Goal: Navigation & Orientation: Find specific page/section

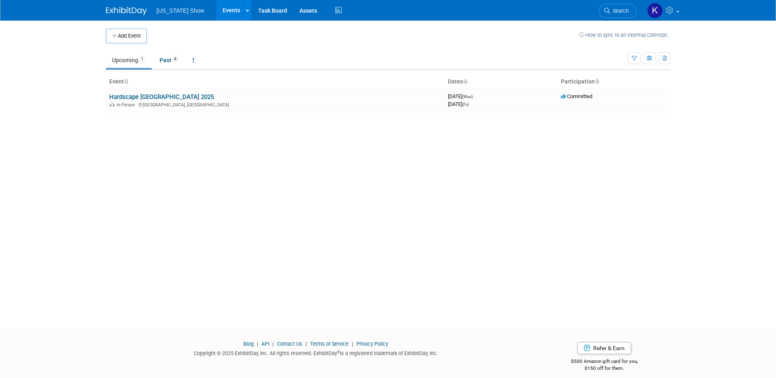
click at [173, 97] on link "Hardscape [GEOGRAPHIC_DATA] 2025" at bounding box center [161, 96] width 105 height 7
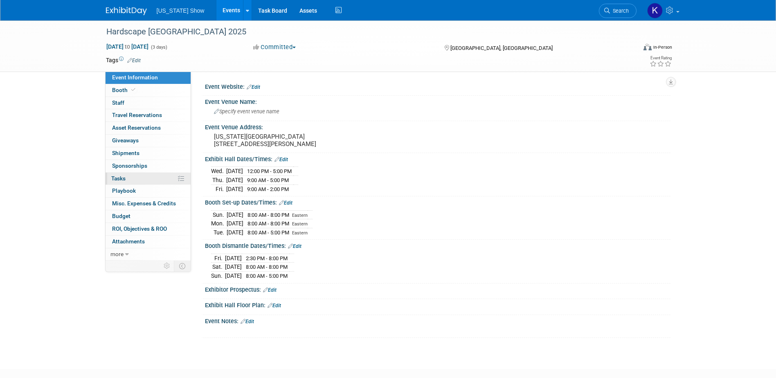
click at [130, 176] on link "0% Tasks 0%" at bounding box center [148, 179] width 85 height 12
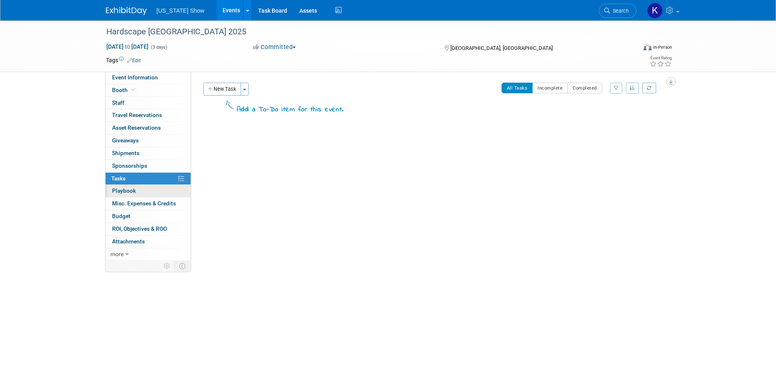
click at [140, 189] on link "0 Playbook 0" at bounding box center [148, 191] width 85 height 12
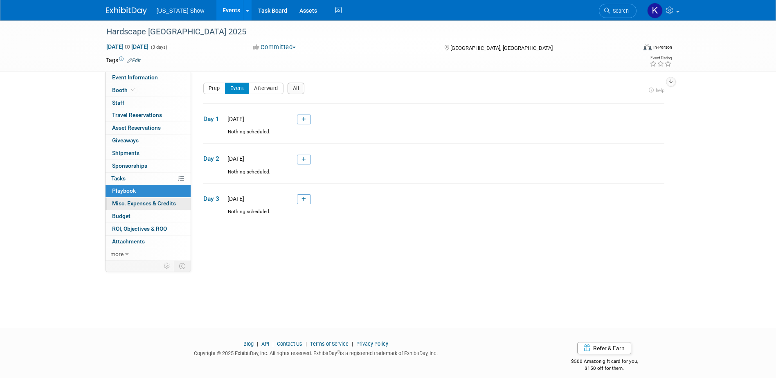
click at [131, 202] on span "Misc. Expenses & Credits 0" at bounding box center [144, 203] width 64 height 7
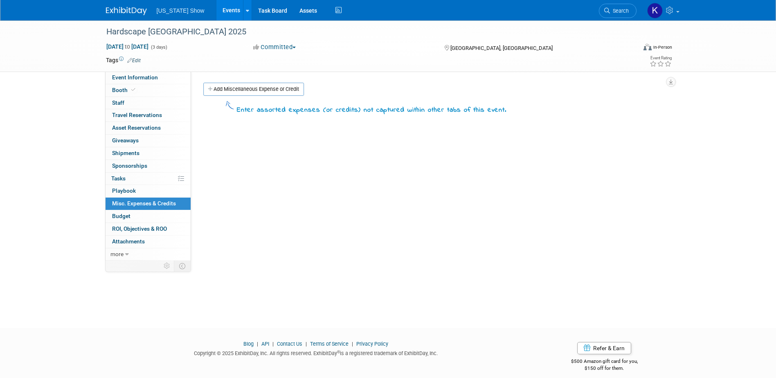
click at [148, 202] on span "Misc. Expenses & Credits 0" at bounding box center [144, 203] width 64 height 7
click at [131, 89] on icon at bounding box center [133, 90] width 4 height 4
